Goal: Task Accomplishment & Management: Manage account settings

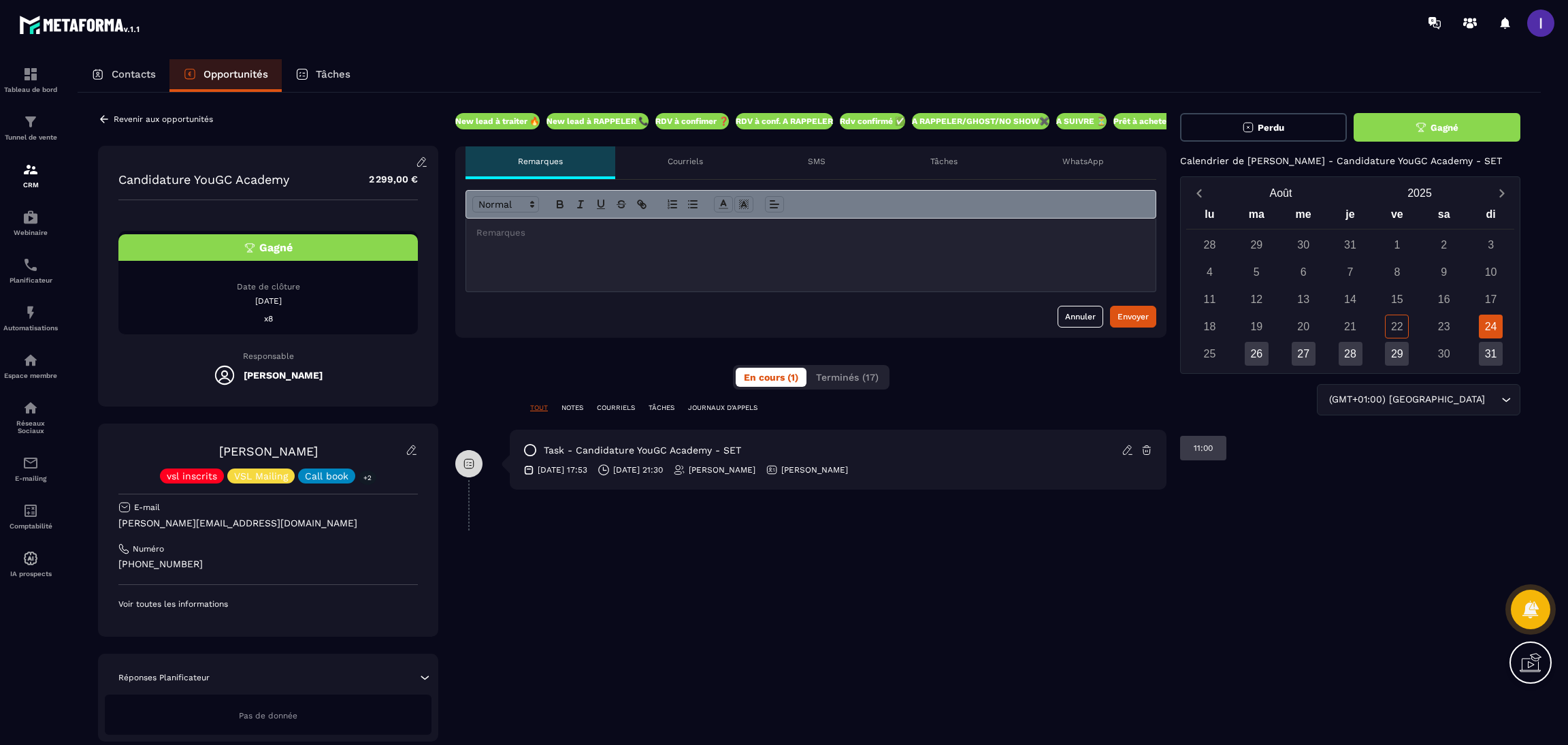
scroll to position [17, 0]
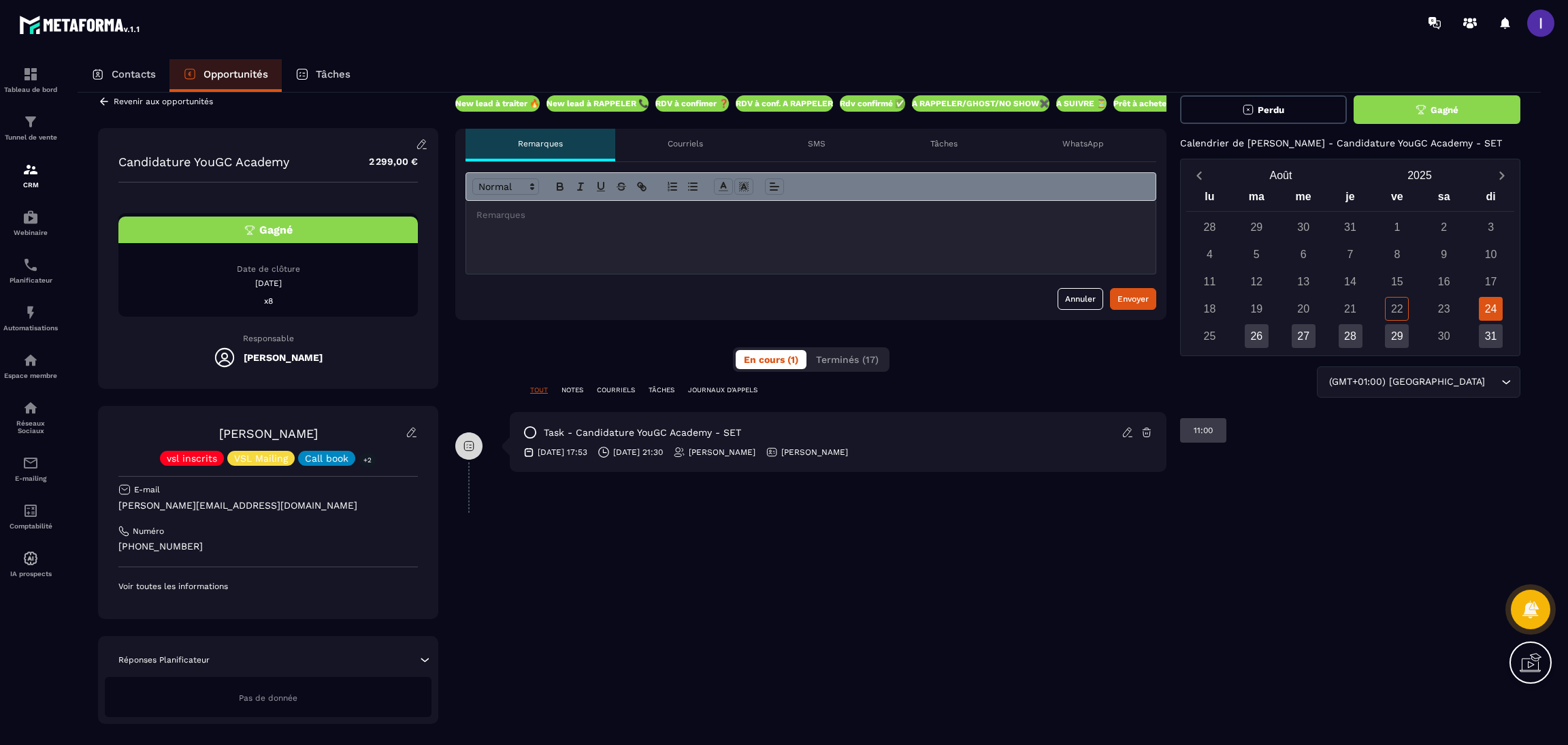
click at [138, 70] on p "Contacts" at bounding box center [133, 74] width 44 height 13
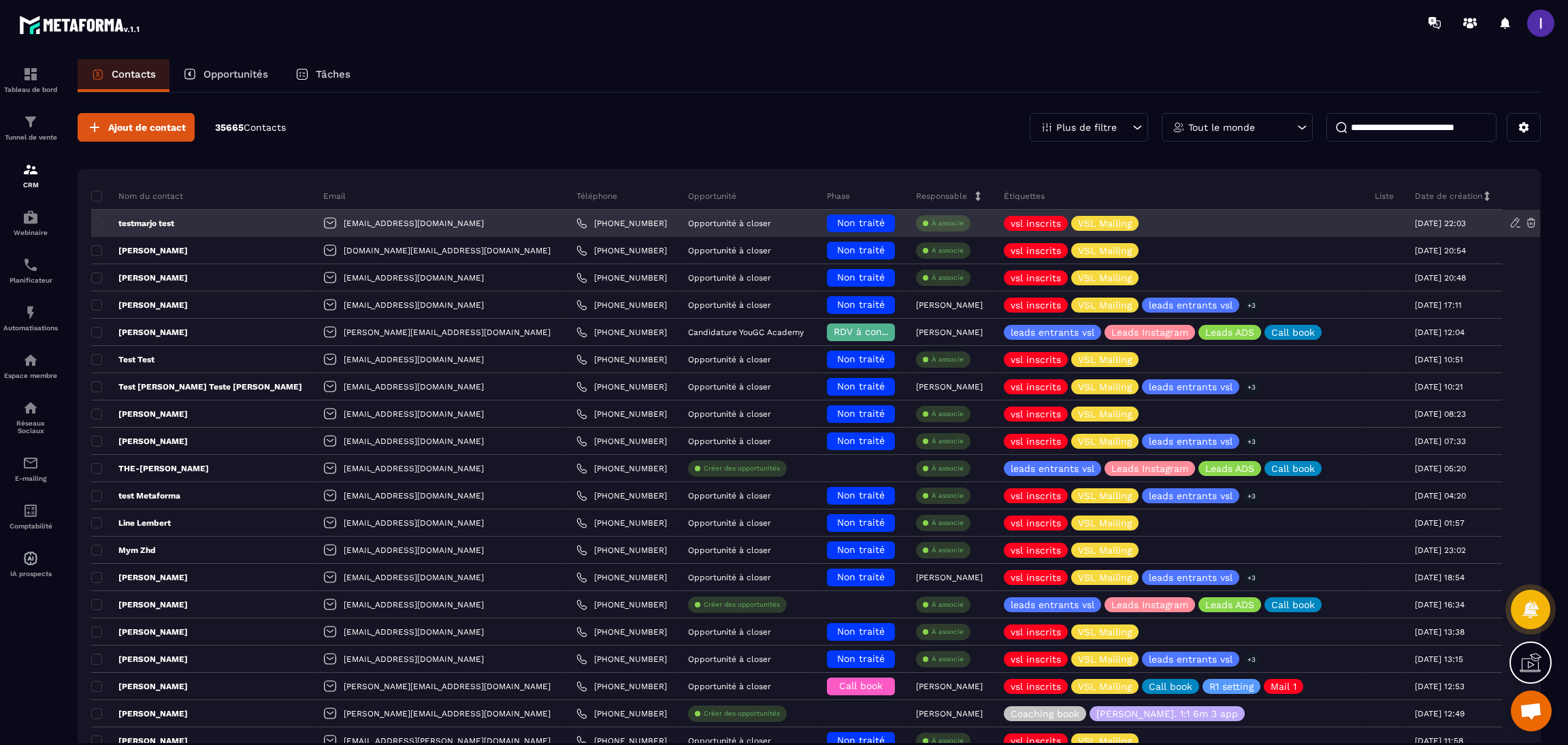
drag, startPoint x: 95, startPoint y: 226, endPoint x: 97, endPoint y: 233, distance: 7.3
click at [95, 226] on span at bounding box center [97, 224] width 11 height 11
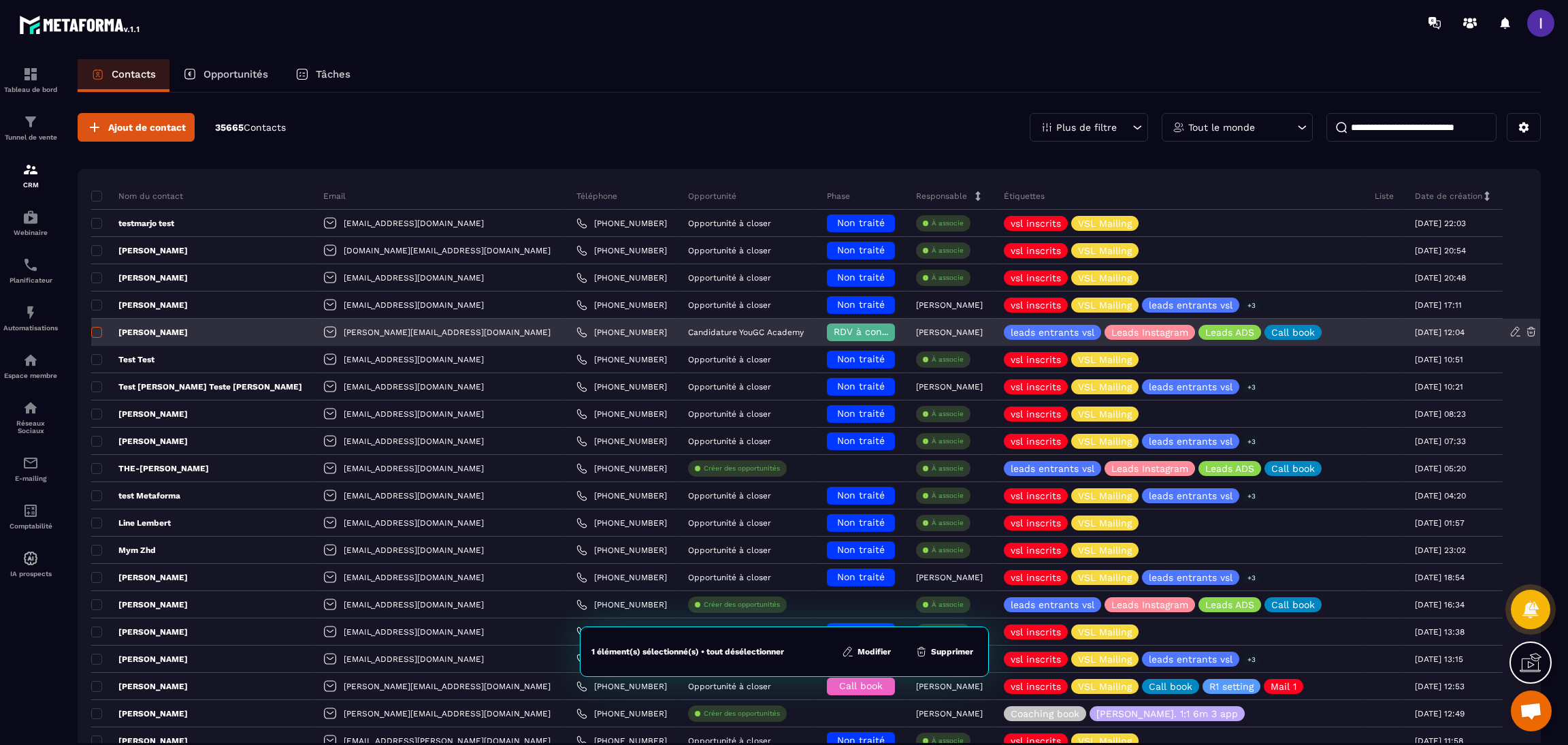
click at [101, 335] on span at bounding box center [97, 333] width 11 height 11
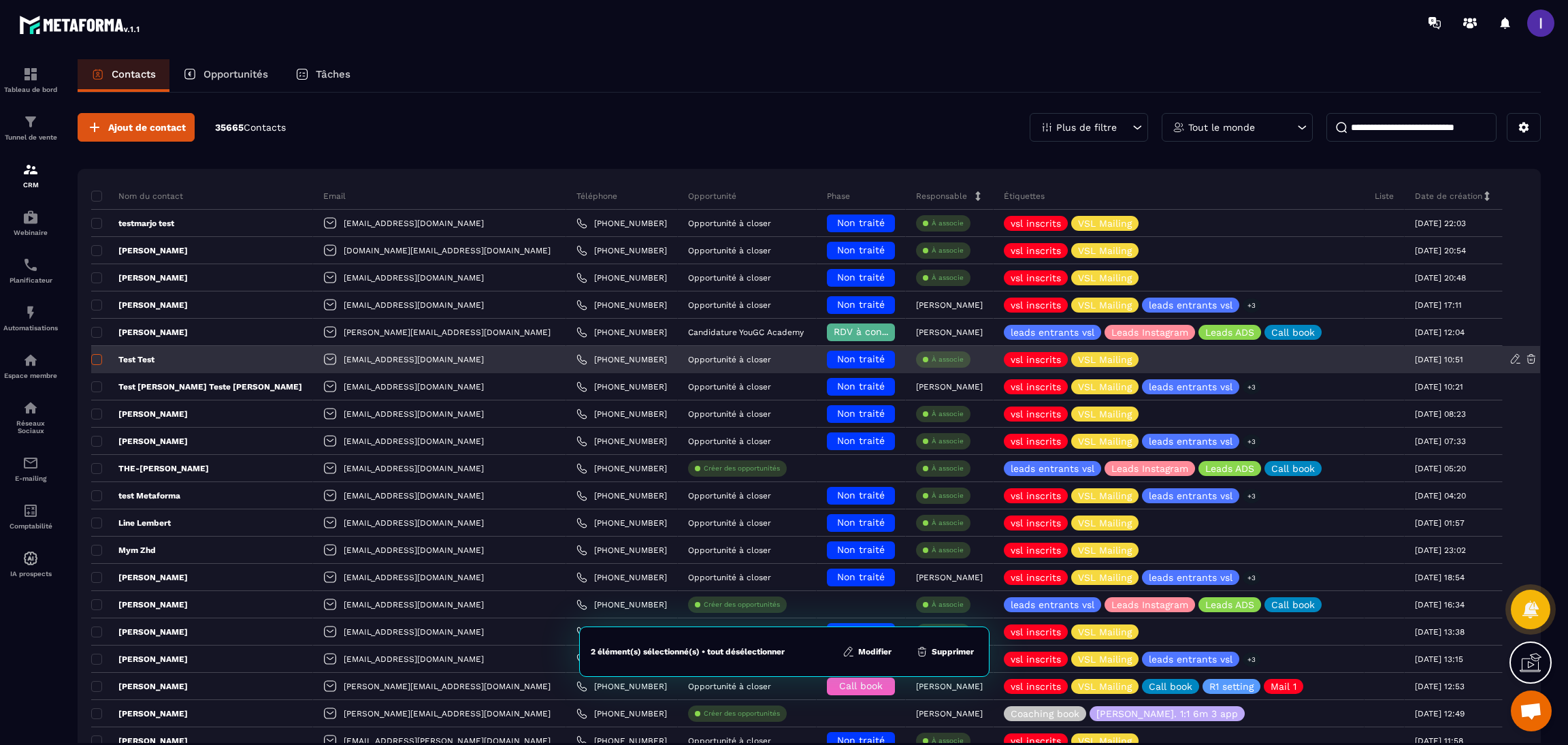
click at [96, 359] on span at bounding box center [97, 360] width 11 height 11
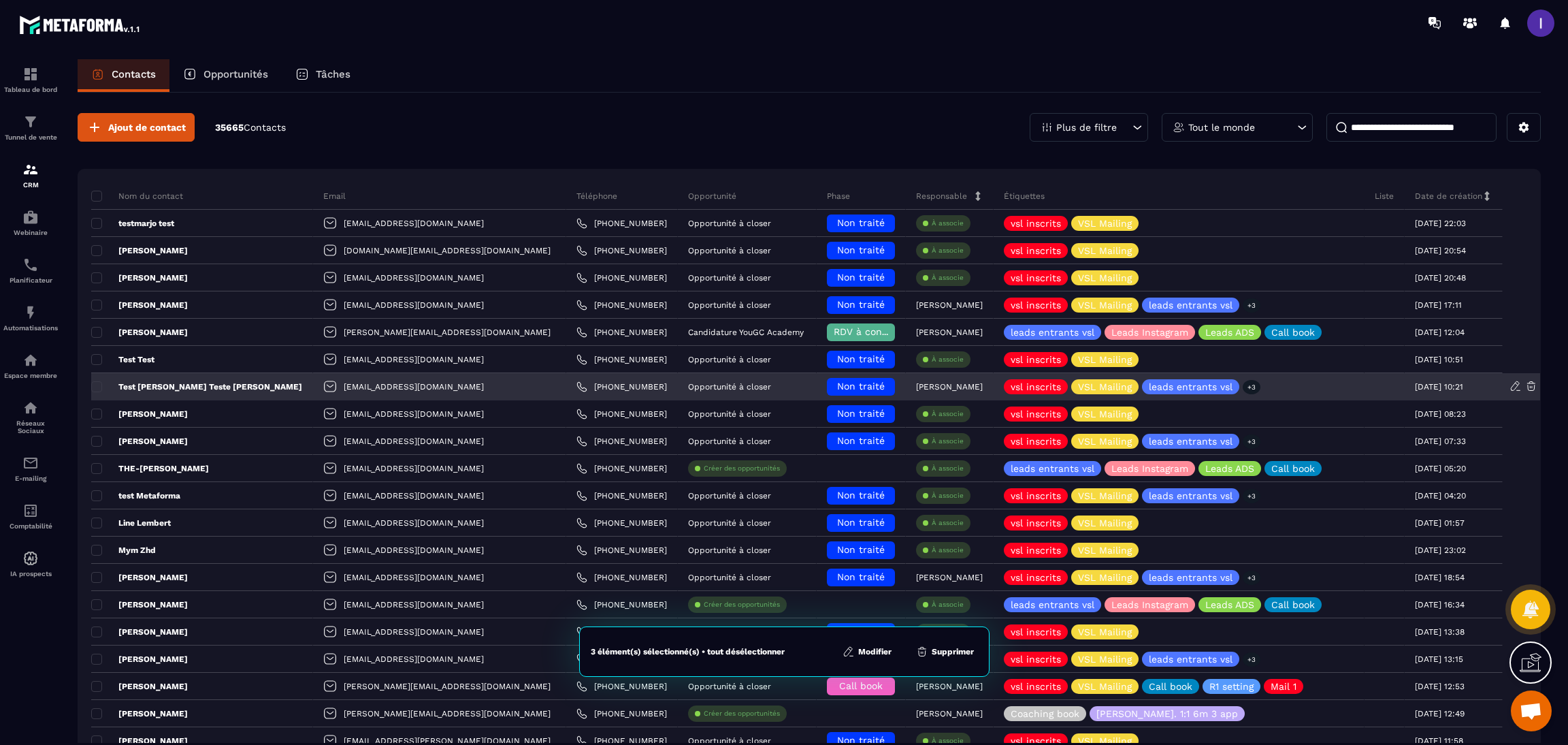
click at [104, 386] on p "Test [PERSON_NAME] Teste [PERSON_NAME]" at bounding box center [197, 387] width 211 height 11
